Goal: Book appointment/travel/reservation

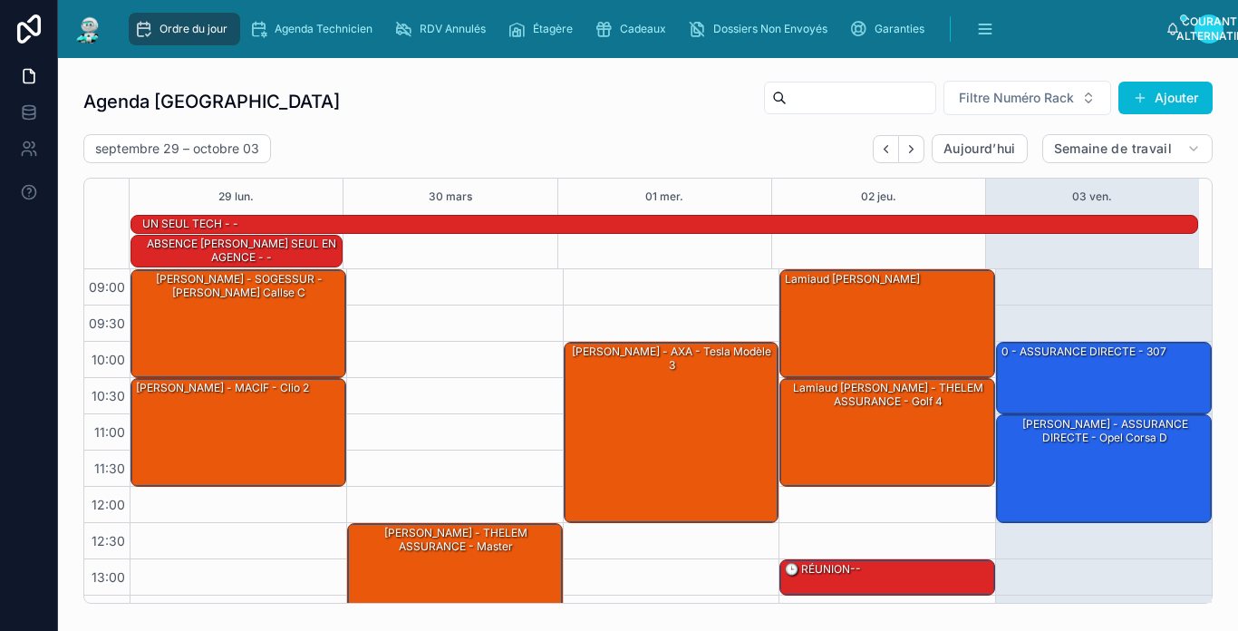
click at [95, 34] on img at bounding box center [88, 28] width 33 height 29
click at [1058, 390] on div "0 - ASSURANCE DIRECTE - 307" at bounding box center [1104, 376] width 210 height 69
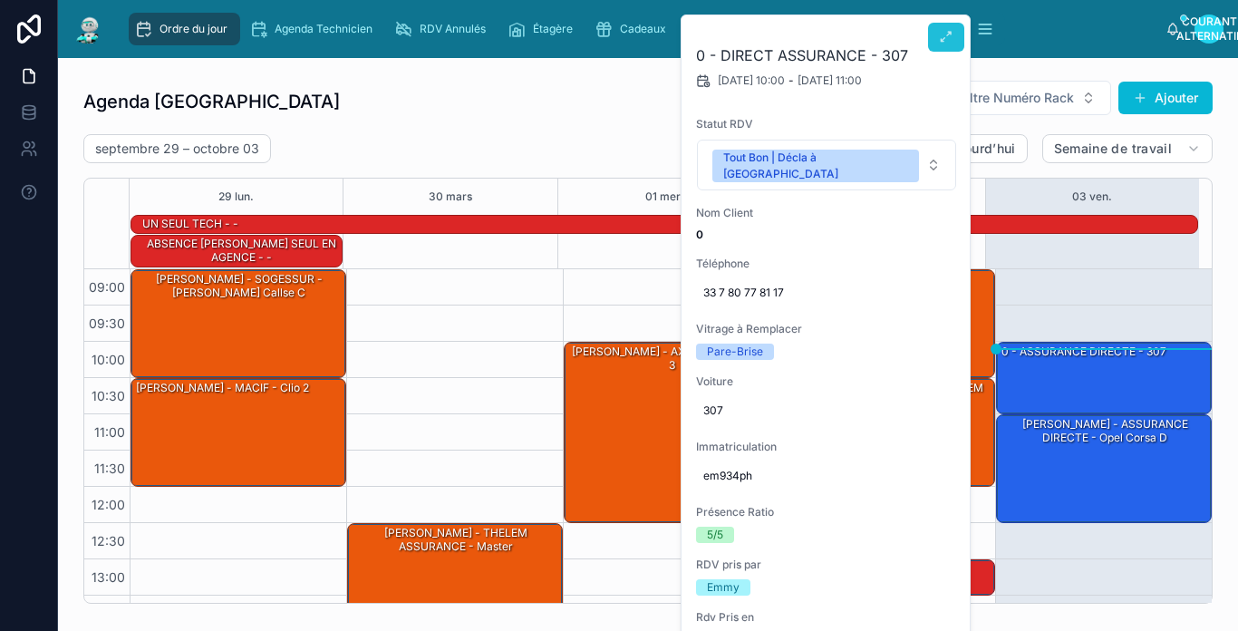
click at [960, 36] on button at bounding box center [946, 37] width 36 height 29
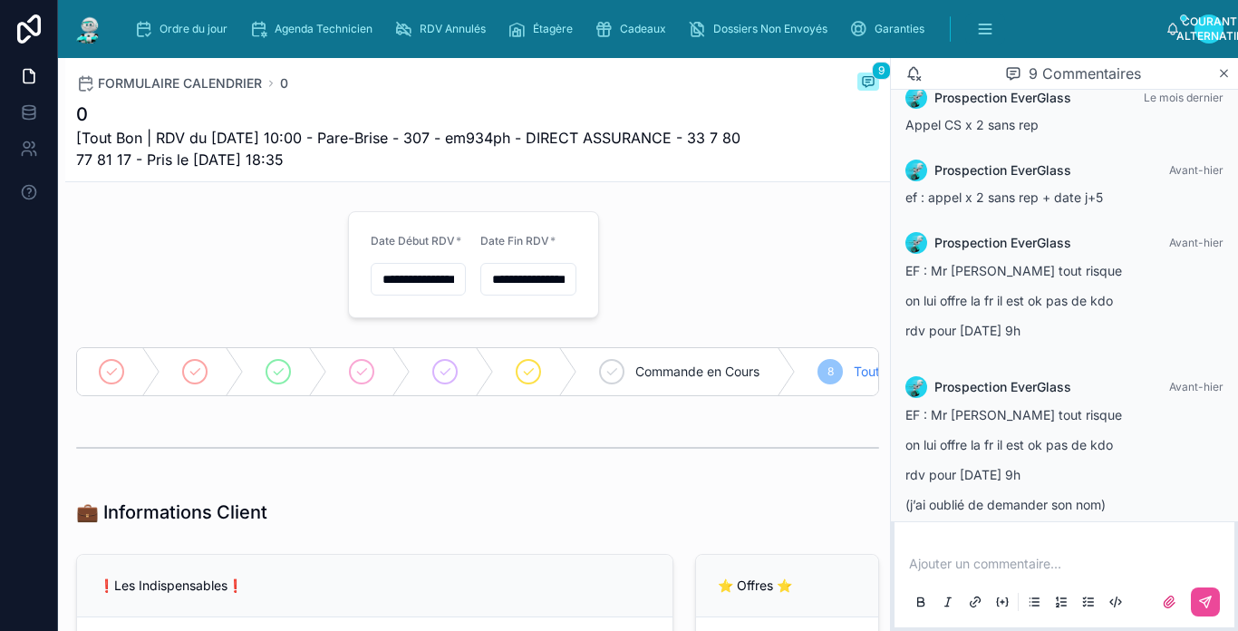
scroll to position [569, 0]
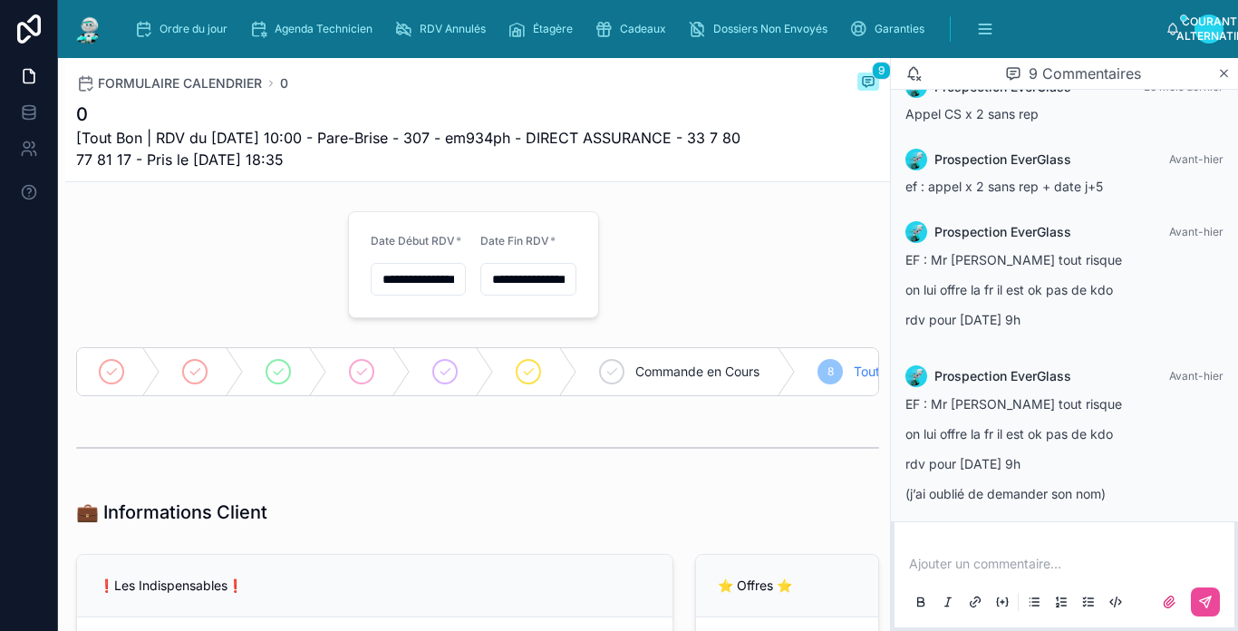
click at [96, 33] on img at bounding box center [88, 28] width 33 height 29
